Goal: Task Accomplishment & Management: Use online tool/utility

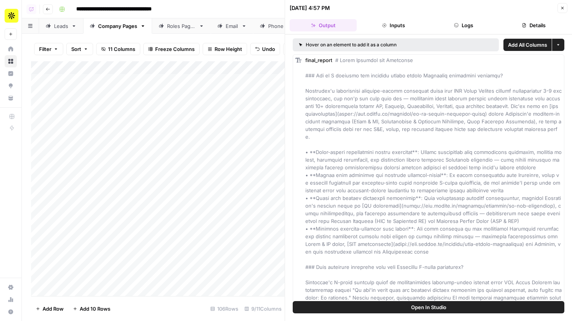
scroll to position [0, 2]
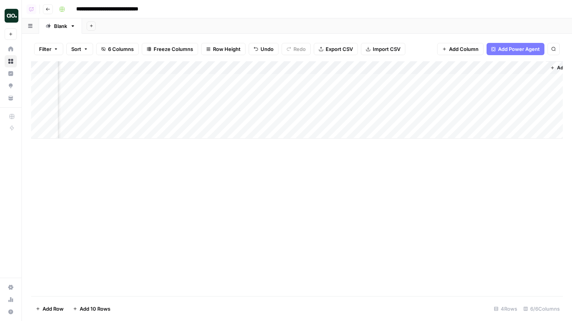
scroll to position [0, 98]
click at [428, 119] on div "Add Column" at bounding box center [297, 99] width 532 height 77
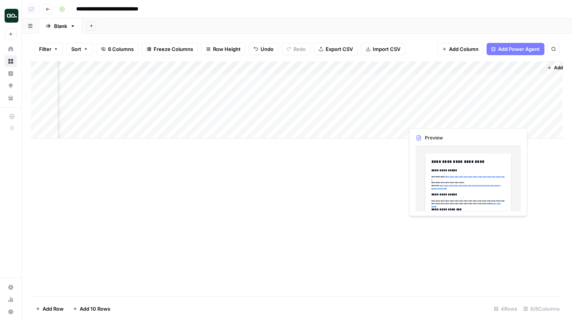
click at [428, 119] on div "Add Column" at bounding box center [297, 99] width 532 height 77
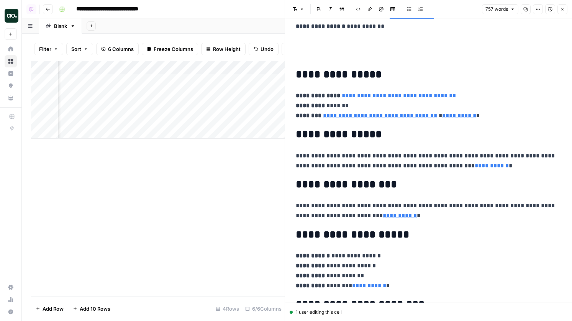
scroll to position [1504, 0]
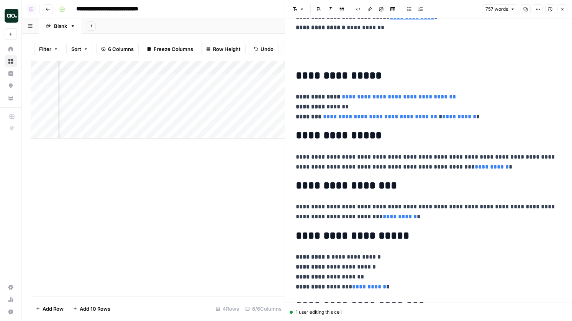
click at [406, 119] on div at bounding box center [439, 119] width 70 height 14
click at [464, 115] on div at bounding box center [439, 119] width 70 height 14
click at [561, 13] on button "Close" at bounding box center [563, 9] width 10 height 10
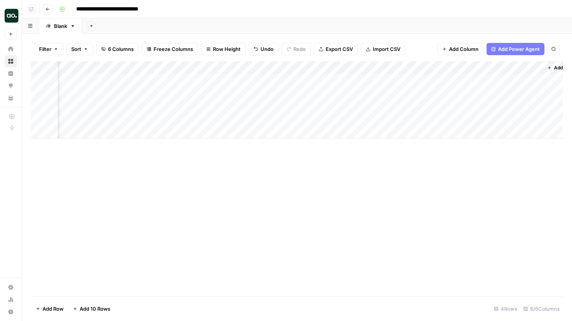
click at [387, 118] on div "Add Column" at bounding box center [297, 99] width 532 height 77
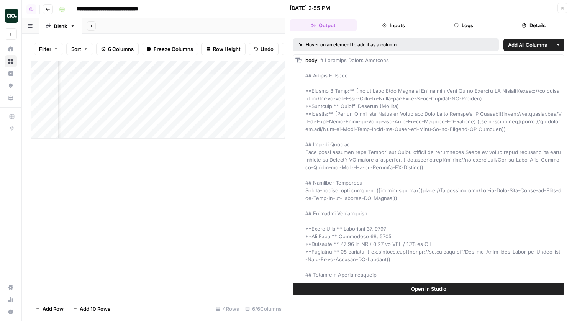
click at [432, 292] on span "Open In Studio" at bounding box center [428, 289] width 35 height 8
click at [205, 66] on div "Add Column" at bounding box center [158, 99] width 254 height 77
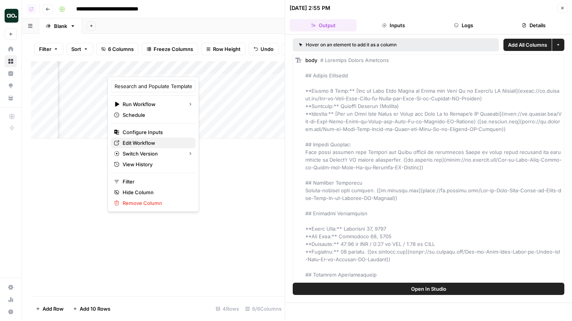
click at [157, 144] on span "Edit Workflow" at bounding box center [156, 143] width 67 height 8
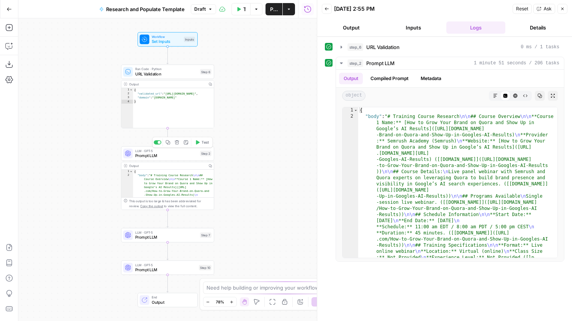
click at [177, 154] on span "Prompt LLM" at bounding box center [166, 156] width 62 height 6
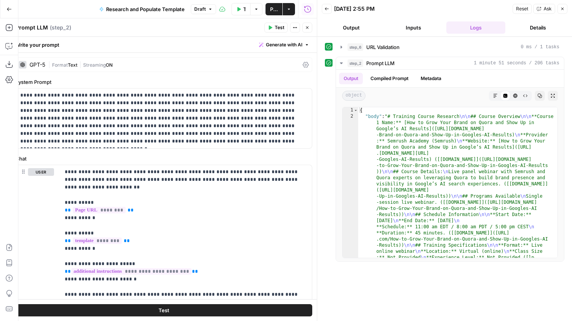
click at [307, 26] on icon "button" at bounding box center [307, 27] width 5 height 5
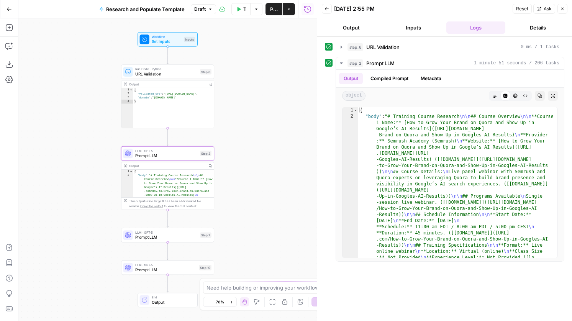
click at [190, 239] on span "Prompt LLM" at bounding box center [166, 237] width 62 height 6
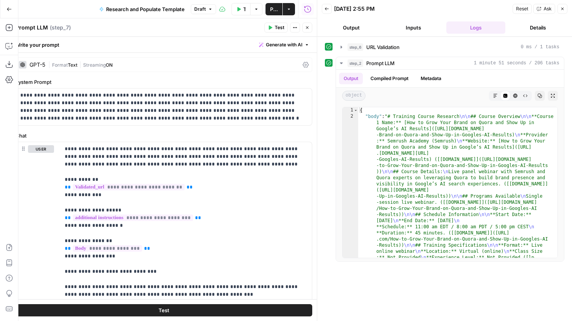
click at [43, 66] on div "GPT-5" at bounding box center [38, 64] width 16 height 5
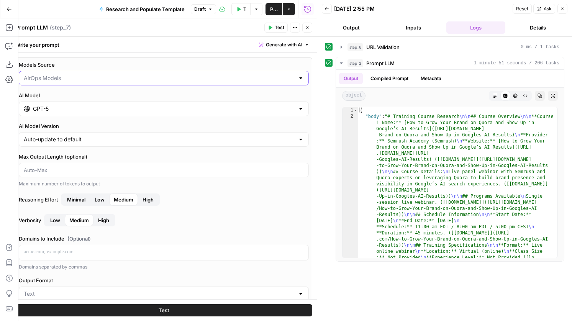
click at [58, 80] on input "Models Source" at bounding box center [159, 78] width 271 height 8
type input "AirOps Models"
click at [93, 59] on div "Models Source AirOps Models AI Model GPT-5 AI Model Version Auto-update to defa…" at bounding box center [163, 233] width 297 height 353
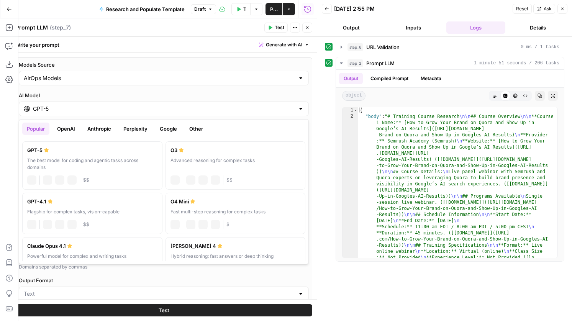
click at [88, 109] on input "GPT-5" at bounding box center [164, 109] width 262 height 8
click at [91, 131] on button "Anthropic" at bounding box center [99, 129] width 33 height 12
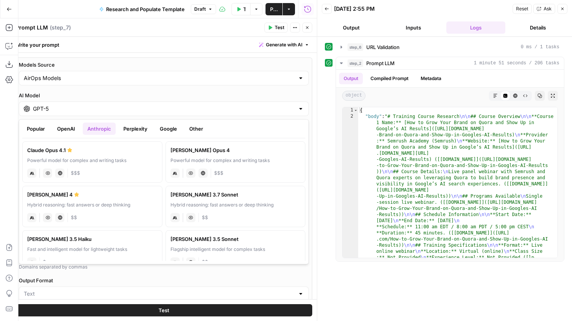
click at [137, 212] on div "anthropic Vision Capabilities Live Web Research $$" at bounding box center [92, 217] width 130 height 11
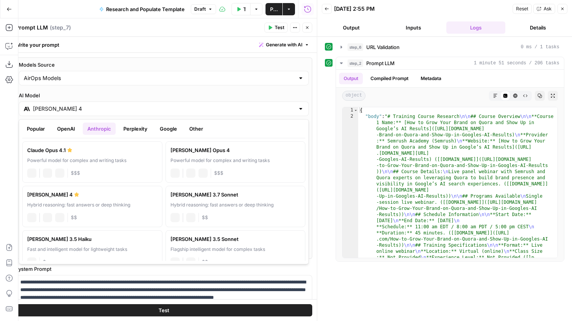
click at [103, 108] on input "Claude Sonnet 4" at bounding box center [164, 109] width 262 height 8
click at [142, 132] on button "Perplexity" at bounding box center [135, 129] width 33 height 12
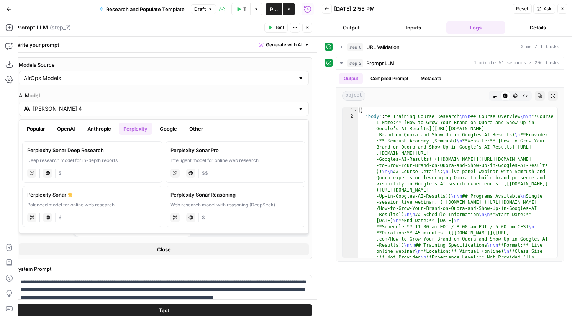
click at [178, 128] on button "Google" at bounding box center [168, 129] width 26 height 12
click at [95, 159] on div "Advanced reasoning for complex tasks" at bounding box center [92, 160] width 130 height 7
type input "Gemini 2.5 Pro"
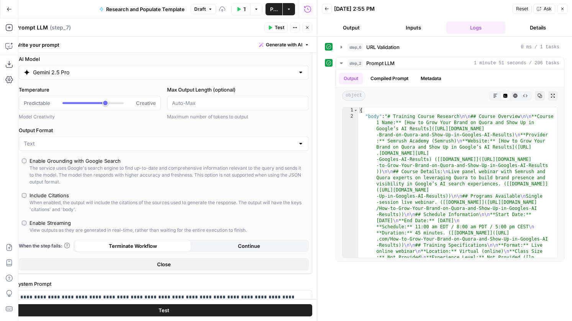
scroll to position [38, 0]
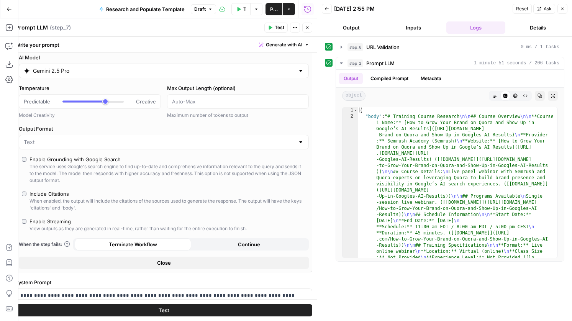
click at [115, 74] on input "Gemini 2.5 Pro" at bounding box center [164, 71] width 262 height 8
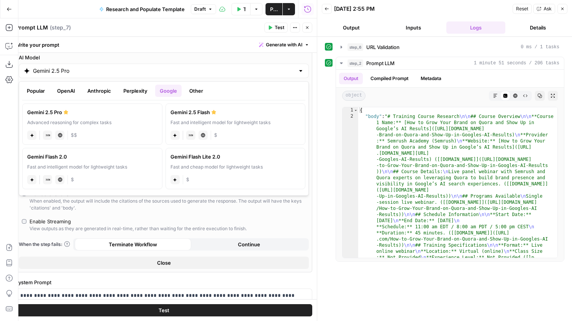
click at [102, 94] on button "Anthropic" at bounding box center [99, 91] width 33 height 12
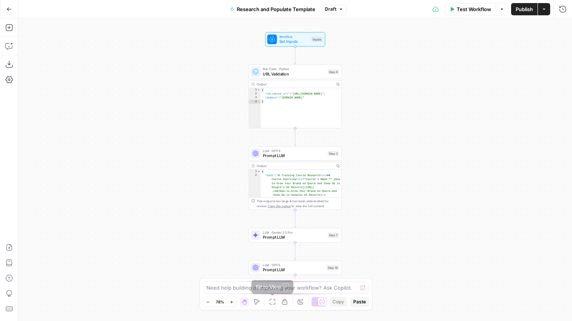
click at [304, 302] on button "Annotate Workflow" at bounding box center [300, 301] width 9 height 9
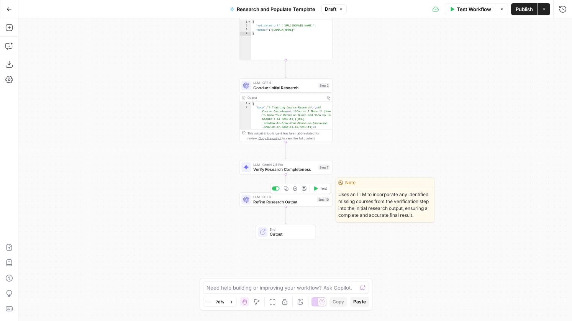
click at [301, 203] on span "Refine Research Output" at bounding box center [283, 202] width 61 height 6
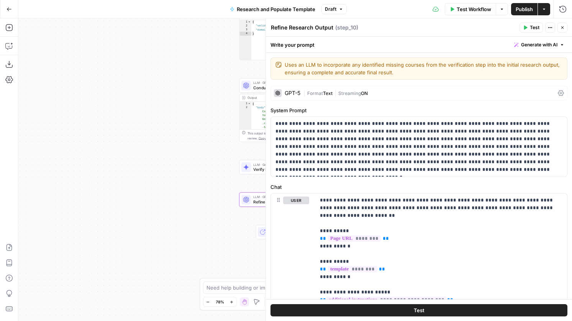
click at [250, 170] on div at bounding box center [246, 167] width 10 height 10
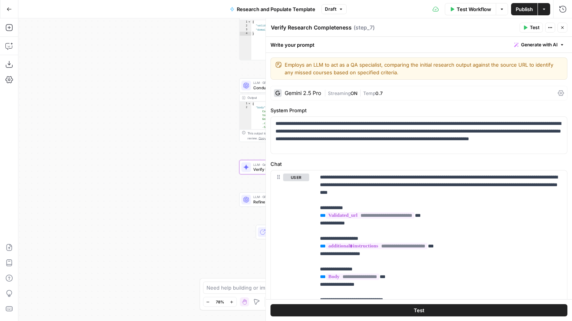
click at [298, 92] on div "Gemini 2.5 Pro" at bounding box center [303, 92] width 36 height 5
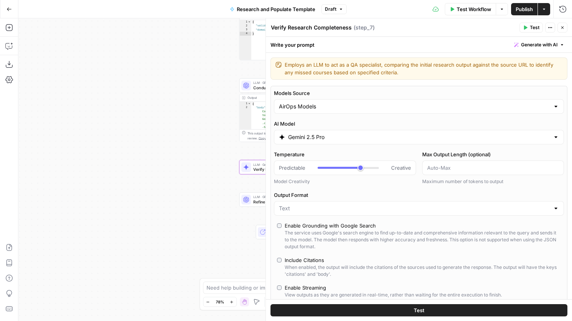
click at [308, 138] on input "Gemini 2.5 Pro" at bounding box center [419, 137] width 262 height 8
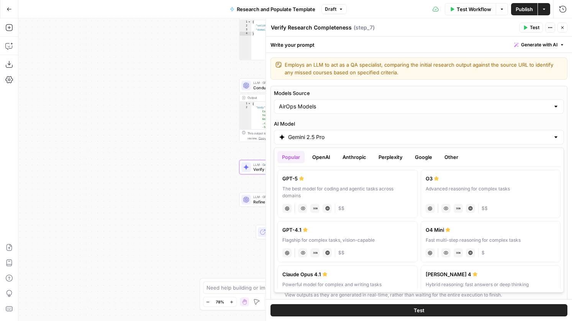
click at [324, 181] on div "GPT-5" at bounding box center [347, 179] width 130 height 8
type input "GPT-5"
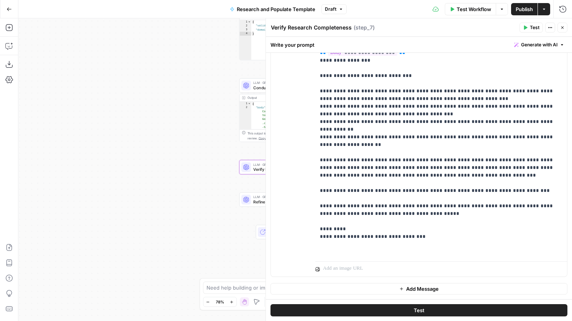
scroll to position [77, 0]
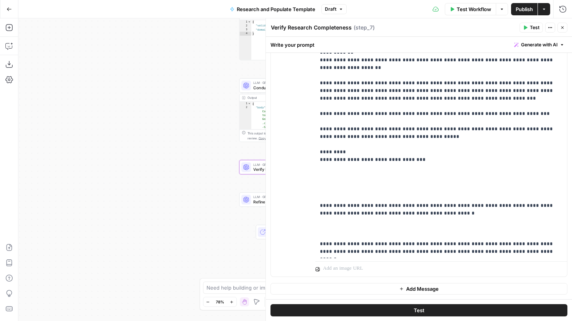
click at [559, 29] on button "Close" at bounding box center [563, 28] width 10 height 10
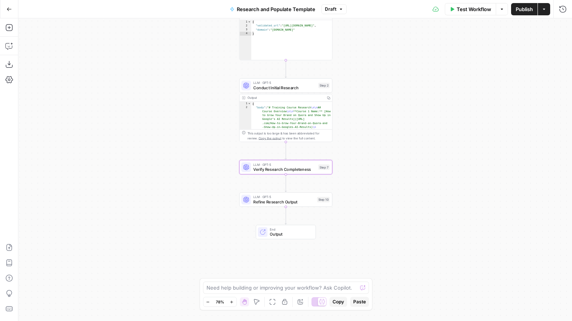
click at [267, 204] on span "Refine Research Output" at bounding box center [283, 202] width 61 height 6
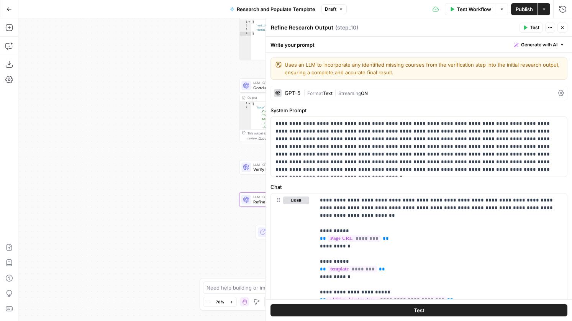
click at [256, 167] on span "Verify Research Completeness" at bounding box center [284, 169] width 62 height 6
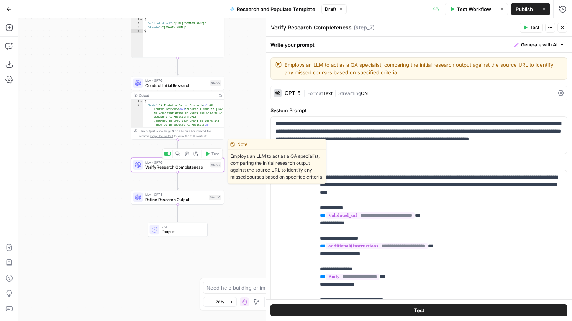
click at [213, 152] on span "Test" at bounding box center [215, 153] width 7 height 5
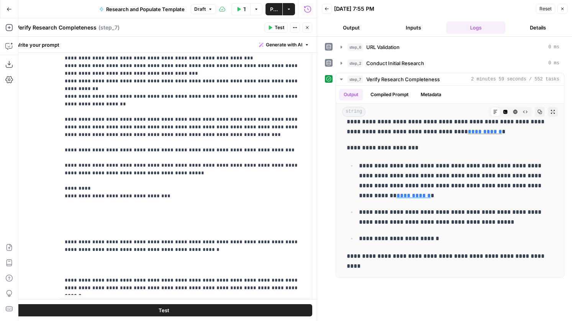
scroll to position [189, 0]
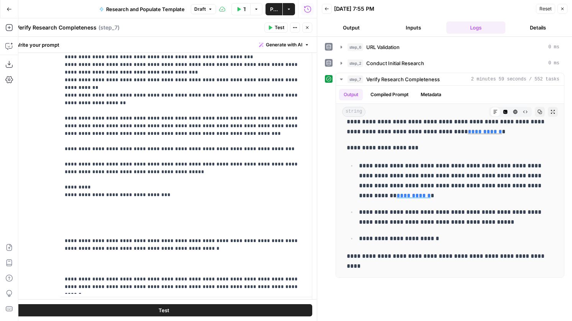
click at [308, 29] on icon "button" at bounding box center [307, 27] width 5 height 5
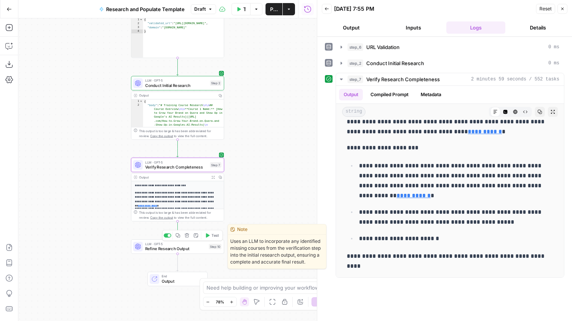
click at [212, 234] on span "Test" at bounding box center [215, 235] width 7 height 5
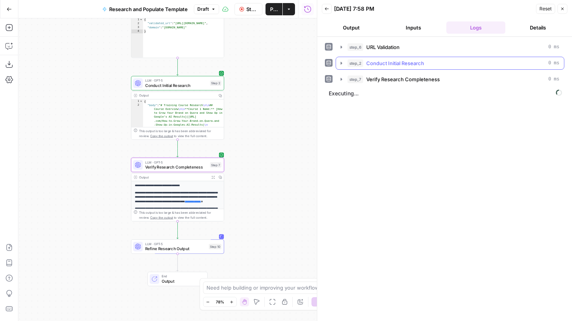
click at [417, 57] on button "step_2 Conduct Initial Research 0 ms" at bounding box center [450, 63] width 228 height 12
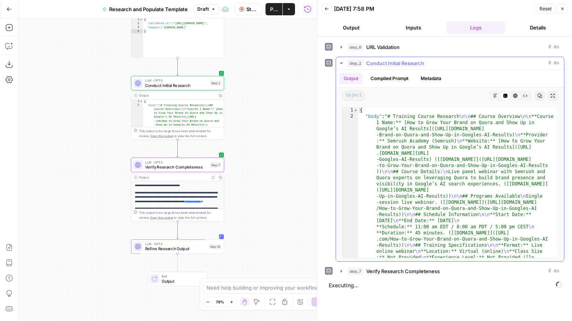
click at [497, 92] on button "Markdown" at bounding box center [495, 96] width 10 height 10
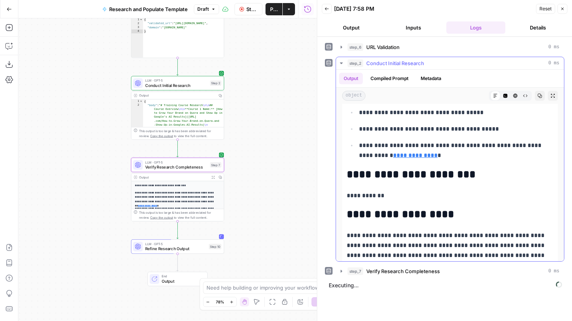
scroll to position [1318, 0]
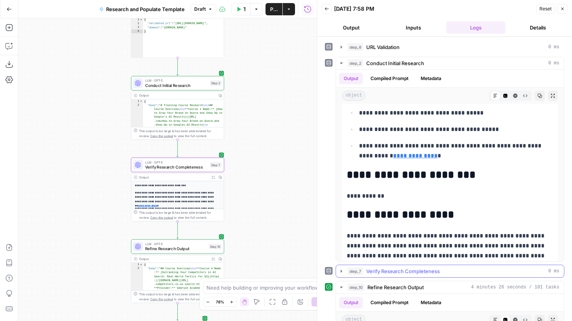
scroll to position [169, 0]
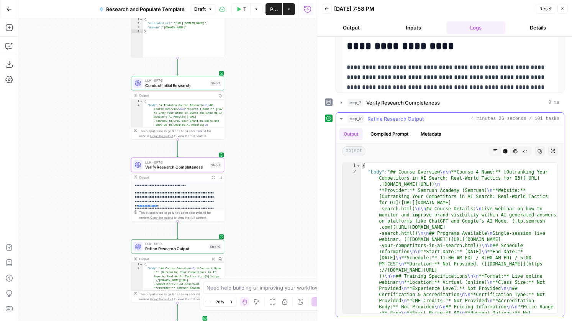
click at [497, 151] on icon "button" at bounding box center [495, 151] width 5 height 5
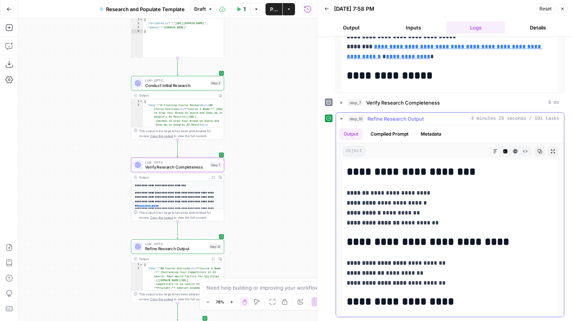
scroll to position [0, 0]
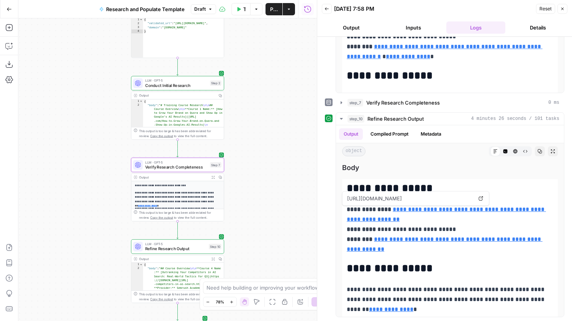
click at [176, 164] on span "Verify Research Completeness" at bounding box center [176, 167] width 62 height 6
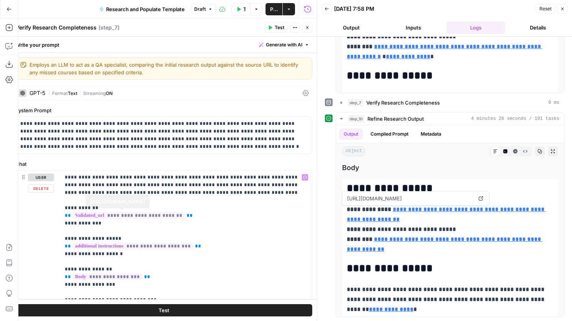
scroll to position [224, 0]
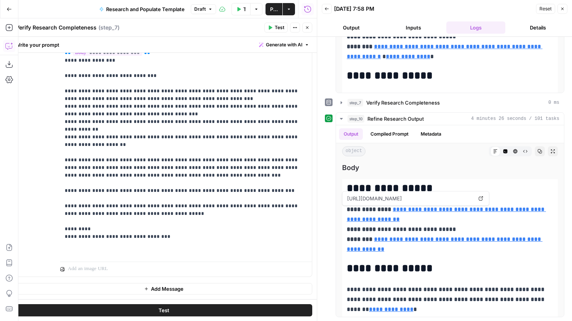
click at [5, 46] on button "Copilot" at bounding box center [9, 46] width 12 height 12
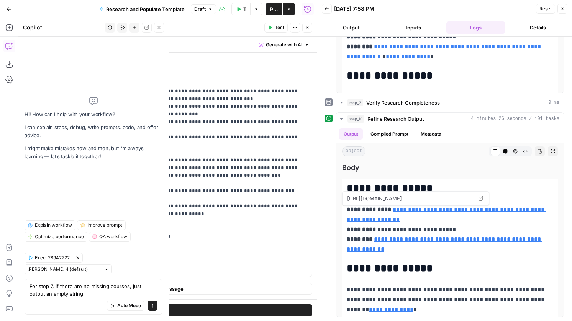
type textarea "For step 7, if there are no missing courses, just output an empty string."
click at [155, 304] on button "Send" at bounding box center [153, 306] width 10 height 10
